Goal: Task Accomplishment & Management: Complete application form

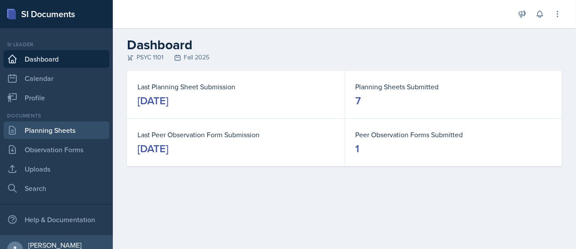
click at [52, 129] on link "Planning Sheets" at bounding box center [57, 131] width 106 height 18
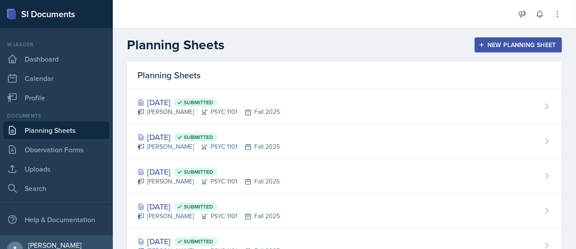
click at [493, 46] on div "New Planning Sheet" at bounding box center [518, 44] width 76 height 7
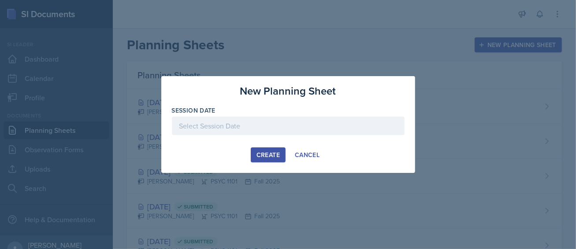
click at [310, 129] on div at bounding box center [288, 126] width 233 height 18
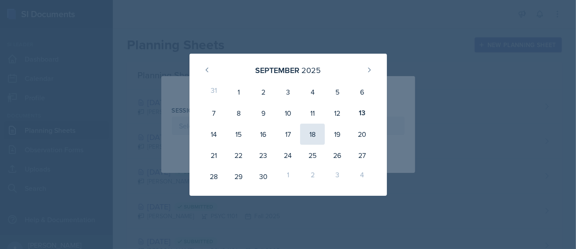
click at [307, 133] on div "18" at bounding box center [312, 134] width 25 height 21
type input "[DATE]"
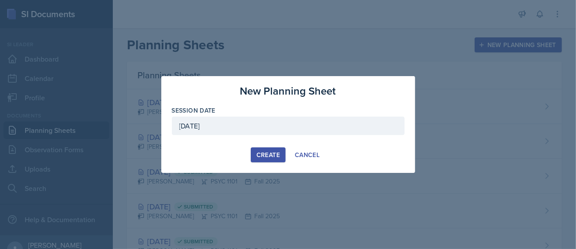
click at [273, 154] on div "Create" at bounding box center [267, 155] width 23 height 7
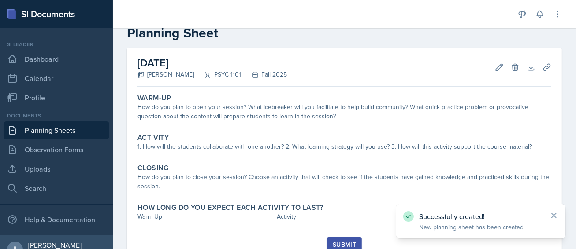
scroll to position [21, 0]
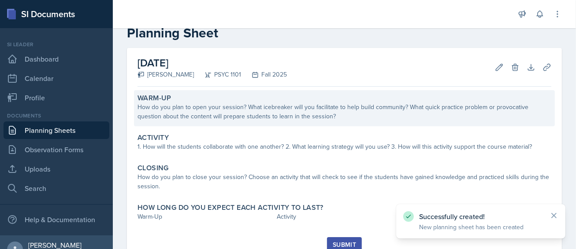
click at [273, 112] on div "How do you plan to open your session? What icebreaker will you facilitate to he…" at bounding box center [344, 112] width 414 height 18
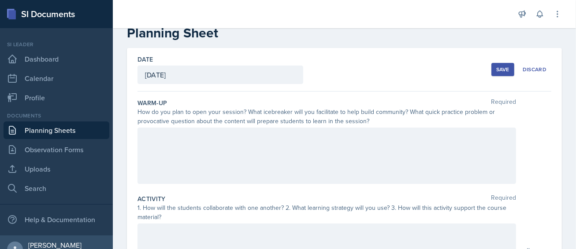
click at [178, 162] on div at bounding box center [326, 156] width 378 height 56
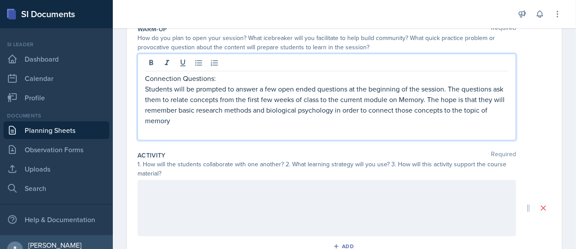
scroll to position [96, 0]
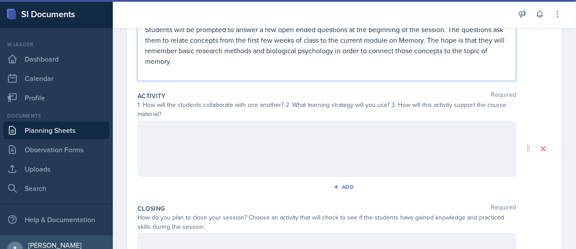
click at [194, 139] on div at bounding box center [326, 149] width 378 height 56
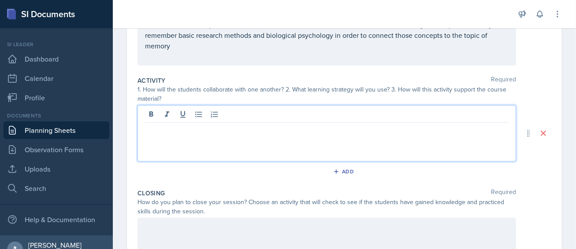
scroll to position [155, 0]
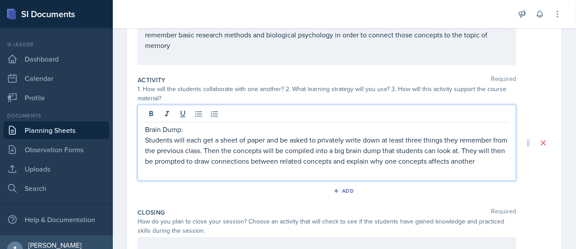
click at [358, 200] on div "Add" at bounding box center [344, 193] width 414 height 17
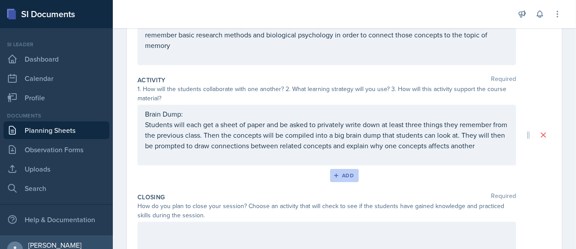
click at [346, 179] on div "Add" at bounding box center [344, 175] width 19 height 7
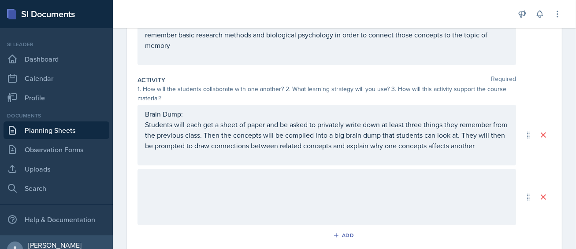
click at [210, 210] on div at bounding box center [326, 197] width 378 height 56
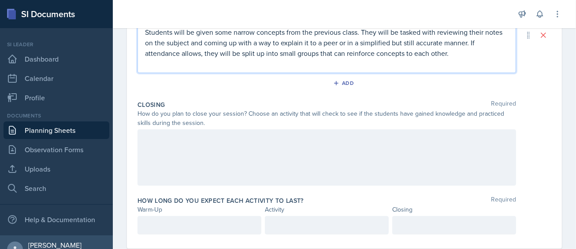
scroll to position [328, 0]
click at [257, 177] on div at bounding box center [326, 157] width 378 height 56
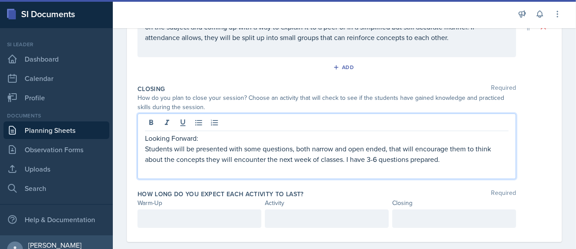
scroll to position [351, 0]
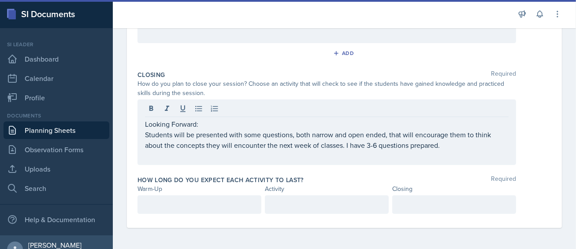
click at [229, 191] on div "Warm-Up" at bounding box center [199, 189] width 124 height 9
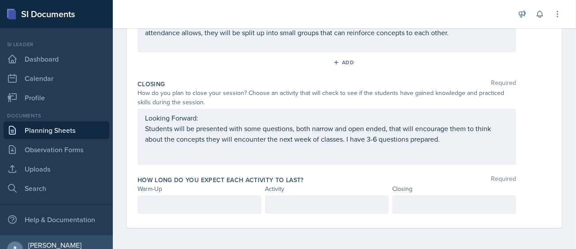
click at [232, 203] on div at bounding box center [199, 205] width 124 height 18
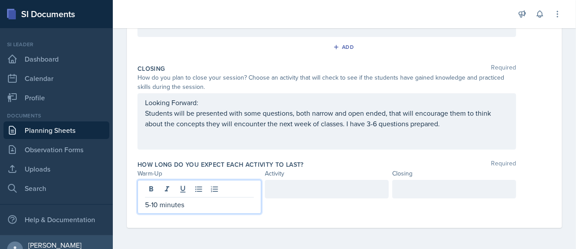
click at [401, 199] on div at bounding box center [454, 189] width 124 height 18
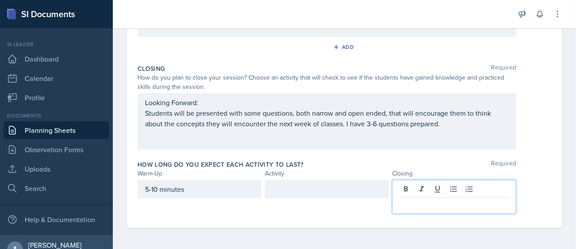
scroll to position [357, 0]
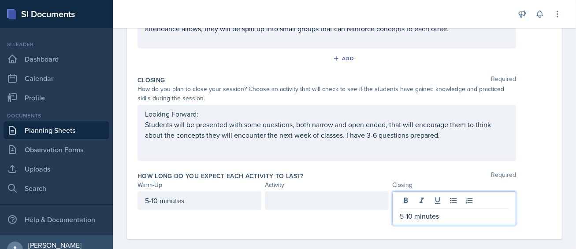
click at [308, 206] on p at bounding box center [326, 201] width 109 height 11
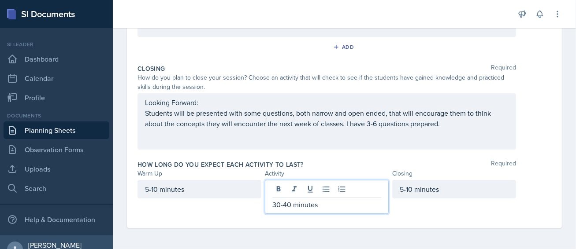
click at [276, 210] on p "30-40 minutes" at bounding box center [326, 205] width 109 height 11
click at [289, 209] on p "35-40 minutes" at bounding box center [326, 205] width 109 height 11
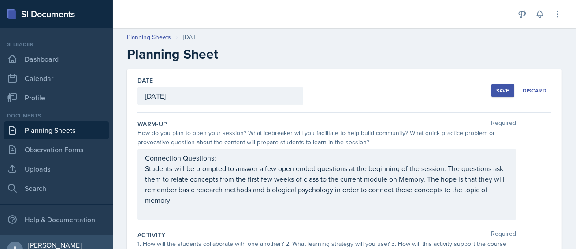
scroll to position [0, 0]
click at [501, 90] on div "Save" at bounding box center [502, 90] width 13 height 7
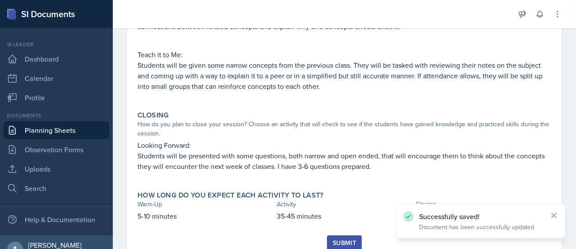
scroll to position [269, 0]
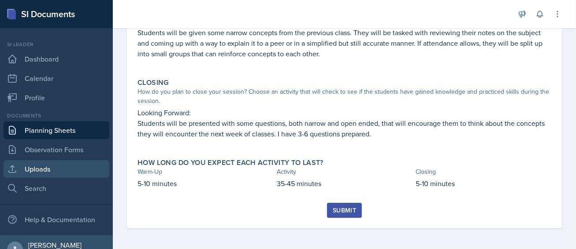
click at [51, 167] on link "Uploads" at bounding box center [57, 169] width 106 height 18
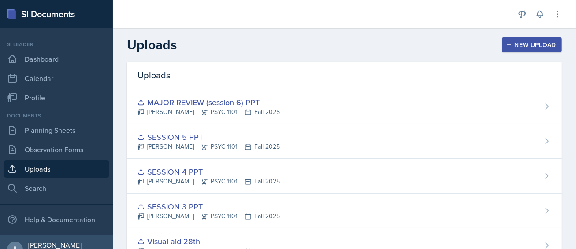
click at [119, 201] on div "Uploads MAJOR REVIEW (session 6) PPT [PERSON_NAME] PSYC 1101 Fall 2025 SESSION …" at bounding box center [344, 225] width 463 height 327
click at [523, 47] on div "New Upload" at bounding box center [531, 44] width 49 height 7
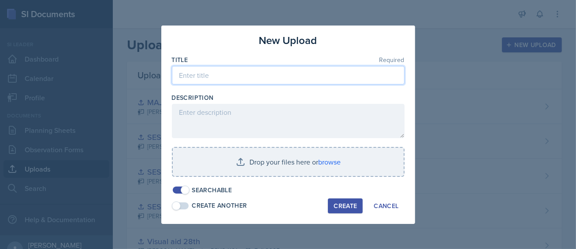
click at [278, 82] on input at bounding box center [288, 75] width 233 height 18
type input "SESSION 7 PPT"
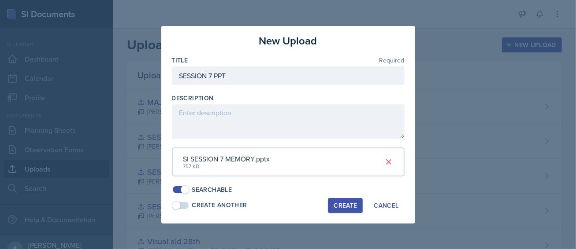
click at [344, 204] on div "Create" at bounding box center [344, 205] width 23 height 7
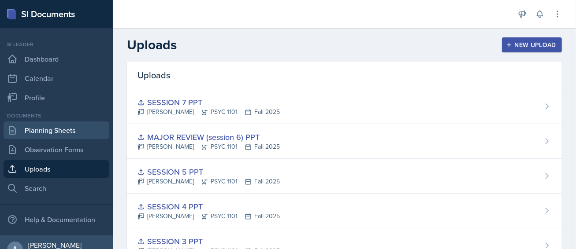
click at [58, 130] on link "Planning Sheets" at bounding box center [57, 131] width 106 height 18
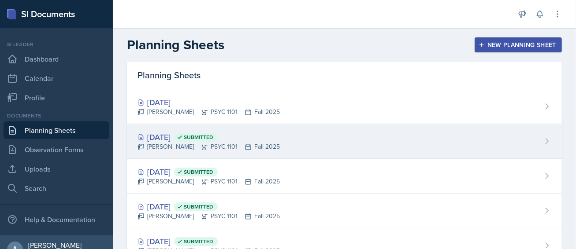
click at [439, 126] on div "[DATE] Submitted [PERSON_NAME] PSYC 1101 Fall 2025" at bounding box center [344, 141] width 435 height 35
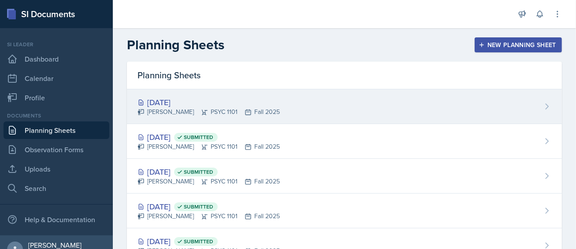
click at [275, 93] on div "[DATE] [PERSON_NAME] PSYC 1101 Fall 2025" at bounding box center [344, 106] width 435 height 35
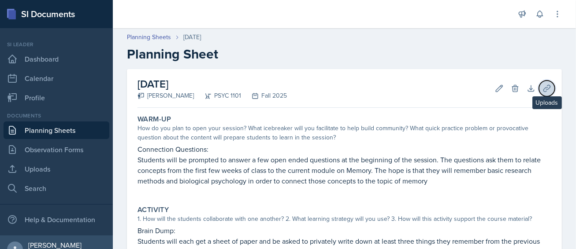
click at [542, 90] on icon at bounding box center [546, 88] width 9 height 9
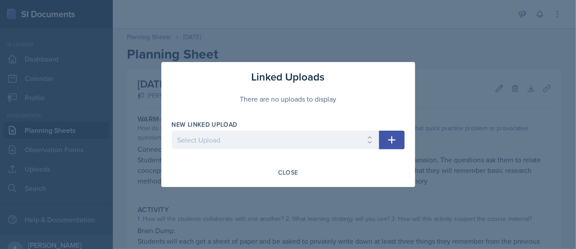
click at [336, 151] on div at bounding box center [275, 153] width 207 height 9
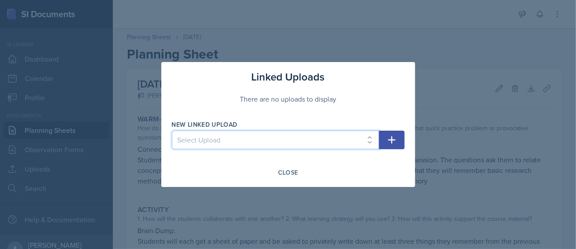
click at [337, 147] on select "Select Upload Mock PowerPoint Visual Aid 26th Visual aid 26th Visual aid 28th S…" at bounding box center [275, 140] width 207 height 18
select select "b2fea1ad-874b-40fe-a3f4-593e003a6de3"
click at [172, 131] on select "Select Upload Mock PowerPoint Visual Aid 26th Visual aid 26th Visual aid 28th S…" at bounding box center [275, 140] width 207 height 18
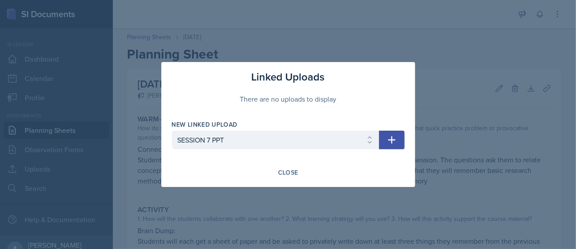
click at [391, 145] on icon "button" at bounding box center [391, 140] width 11 height 11
select select
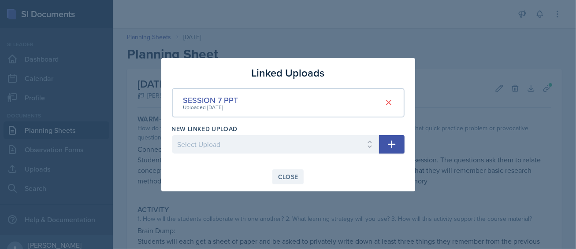
click at [297, 177] on div "Close" at bounding box center [288, 177] width 20 height 7
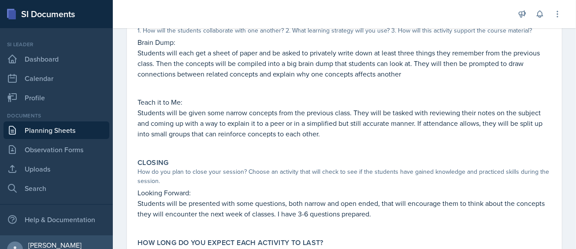
scroll to position [269, 0]
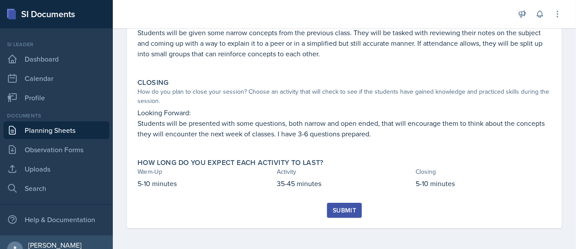
click at [336, 214] on div "Submit" at bounding box center [344, 210] width 23 height 7
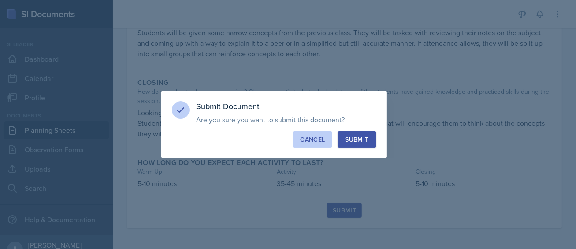
click at [324, 145] on button "Cancel" at bounding box center [312, 139] width 40 height 17
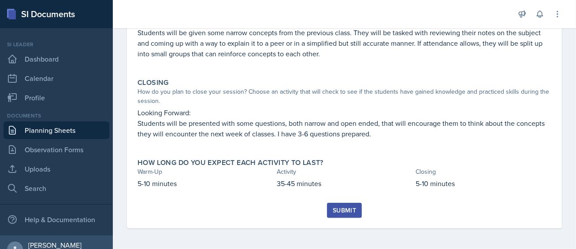
click at [342, 211] on div "Submit" at bounding box center [344, 210] width 23 height 7
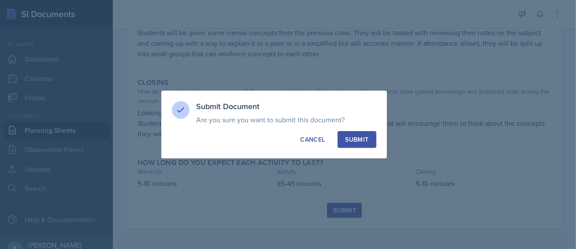
click at [366, 139] on div "Submit" at bounding box center [356, 139] width 23 height 9
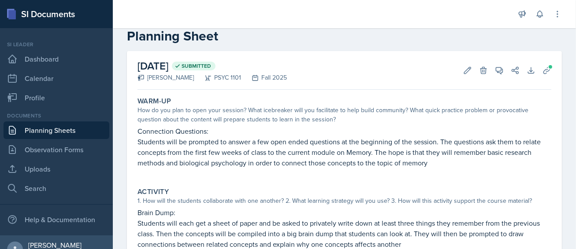
scroll to position [16, 0]
